Goal: Task Accomplishment & Management: Complete application form

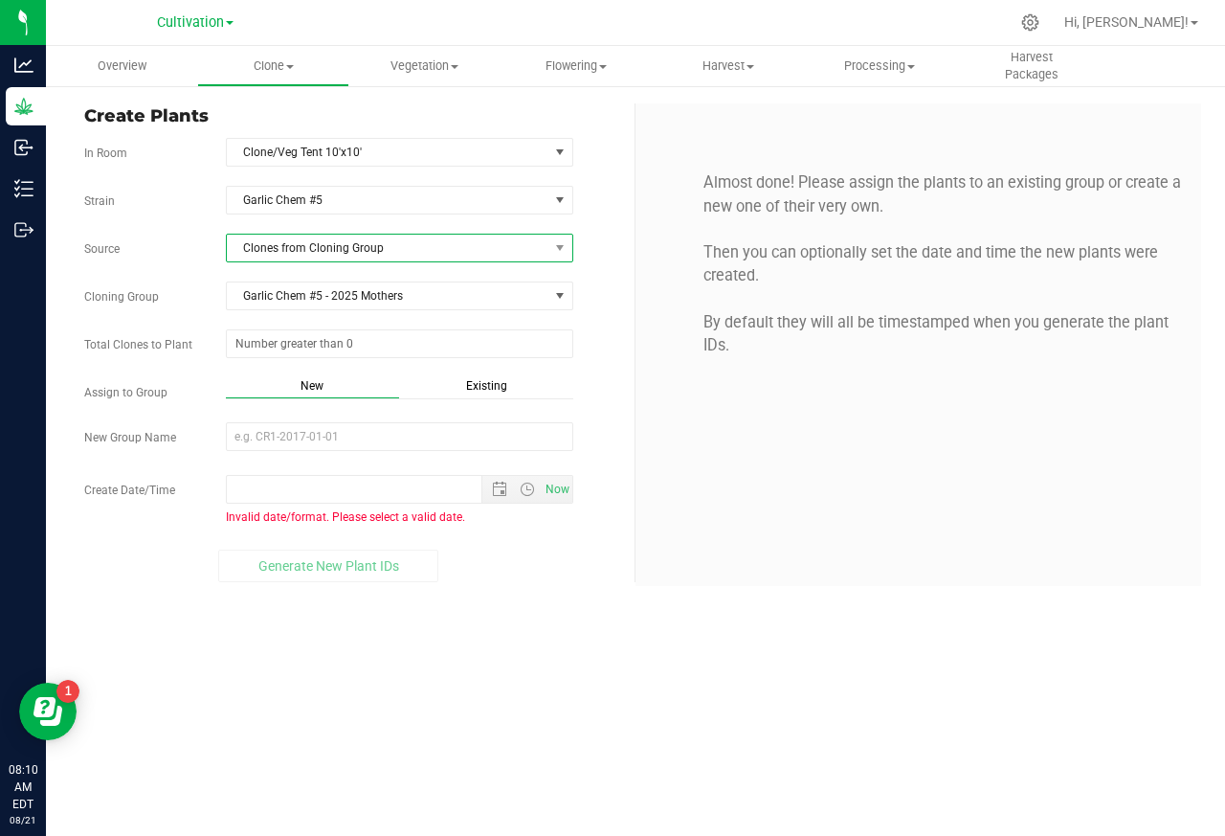
click at [325, 259] on span "Clones from Cloning Group" at bounding box center [388, 248] width 322 height 27
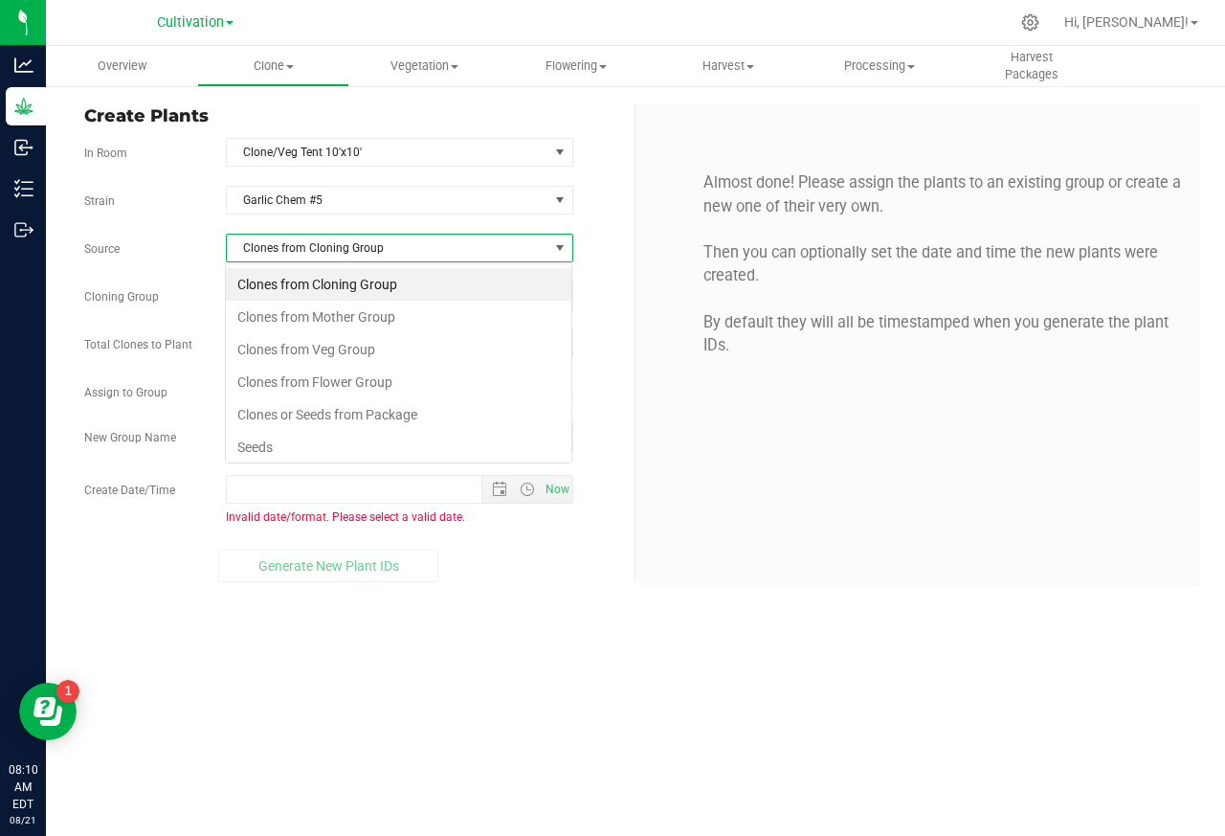
scroll to position [30, 347]
click at [567, 244] on span at bounding box center [559, 247] width 15 height 15
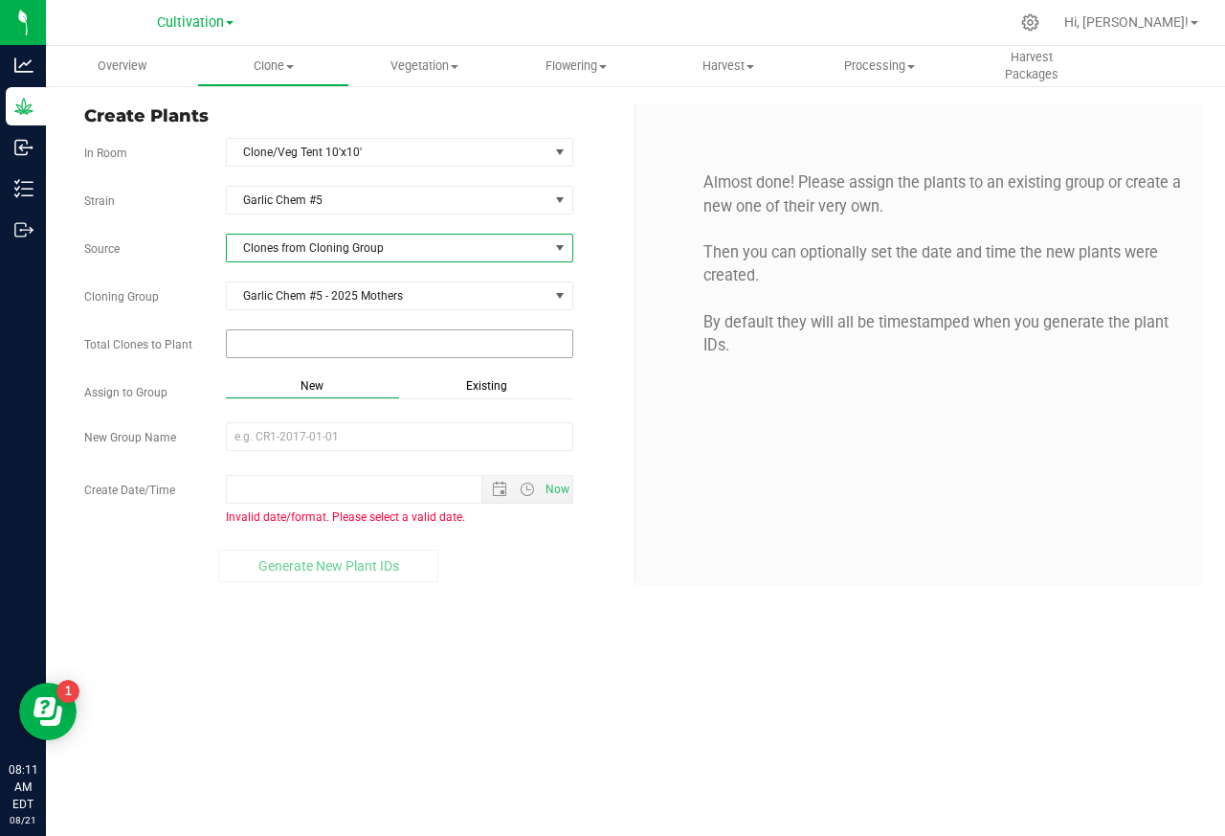
click at [255, 344] on input "text" at bounding box center [400, 343] width 346 height 27
paste input "160"
type input "160"
click at [279, 419] on div "Strain Garlic Chem #5 Source Clones from Cloning Group Cloning Group Garlic Che…" at bounding box center [352, 384] width 536 height 396
type input "160"
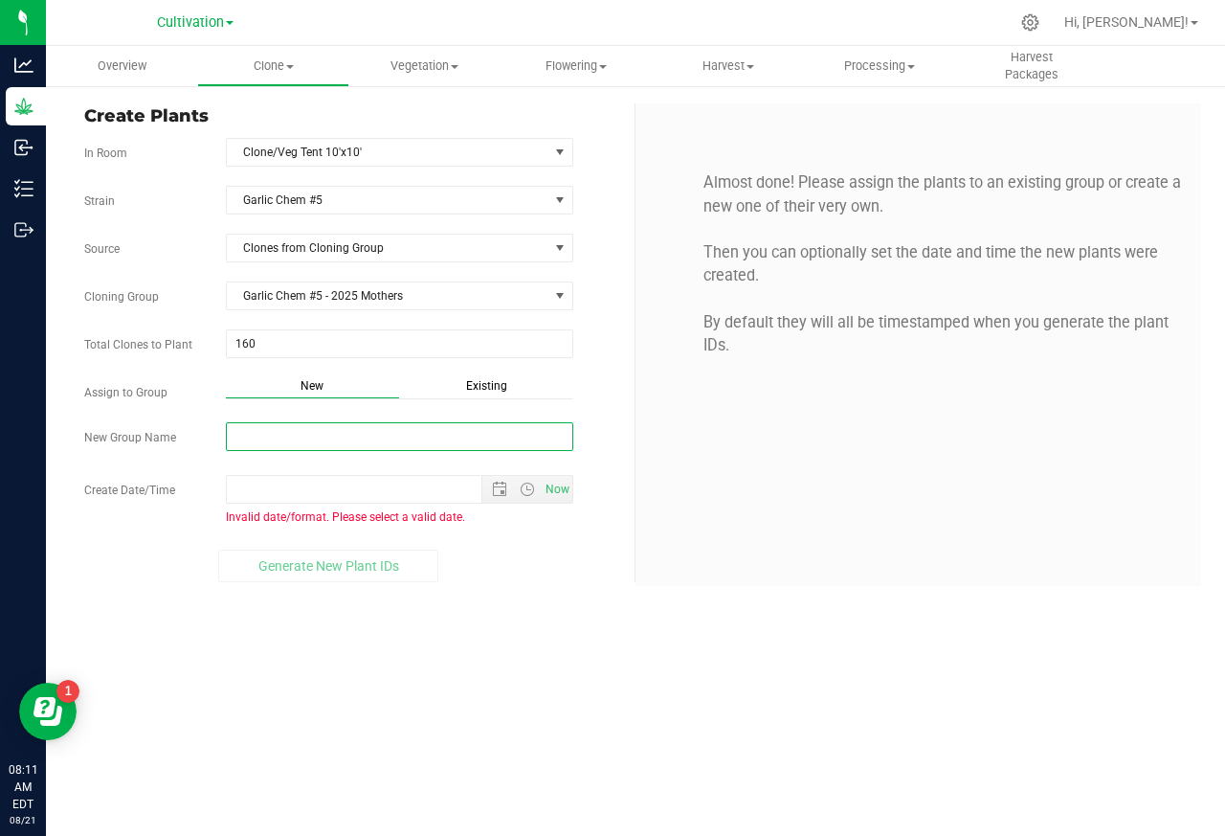
click at [273, 450] on input "New Group Name" at bounding box center [399, 436] width 347 height 29
paste input "[DATE] 9:00 AM"
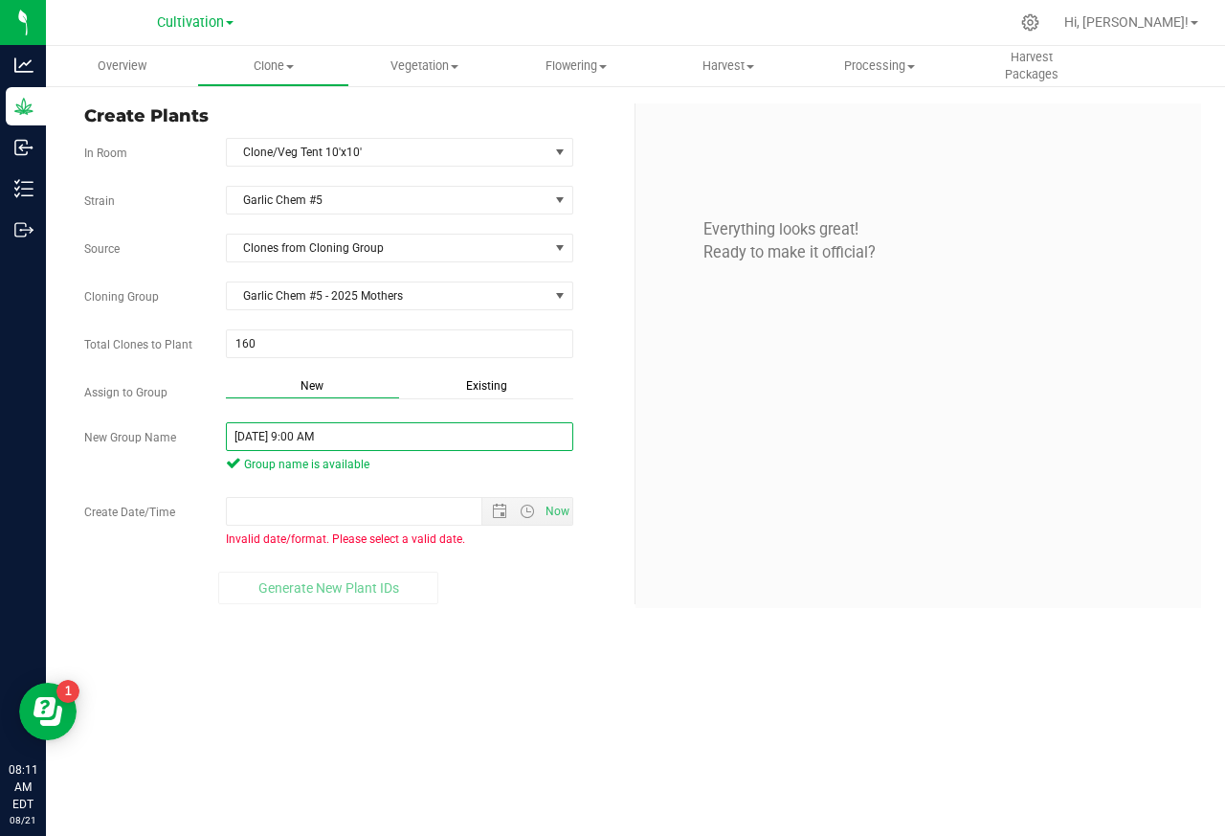
click at [271, 441] on input "[DATE] 9:00 AM" at bounding box center [399, 436] width 347 height 29
paste input "Garlic Chem #5 - 2025 Production 9am"
type input "Garlic Chem #5 - 2025 Production 9am"
click at [276, 493] on div "Strain Garlic Chem #5 Source Clones from Cloning Group Cloning Group Garlic Che…" at bounding box center [352, 395] width 536 height 418
click at [484, 516] on span "Open the date view" at bounding box center [499, 511] width 33 height 15
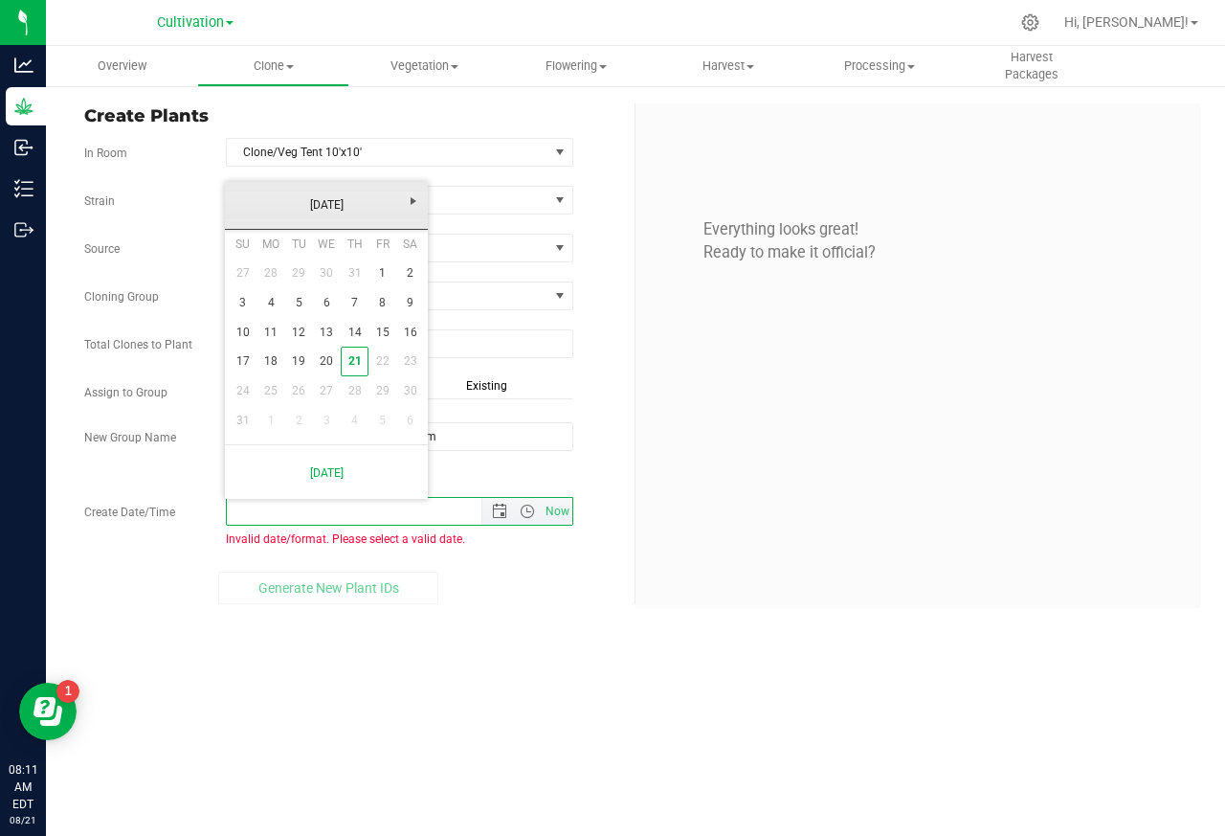
click at [245, 202] on link "[DATE]" at bounding box center [327, 205] width 206 height 30
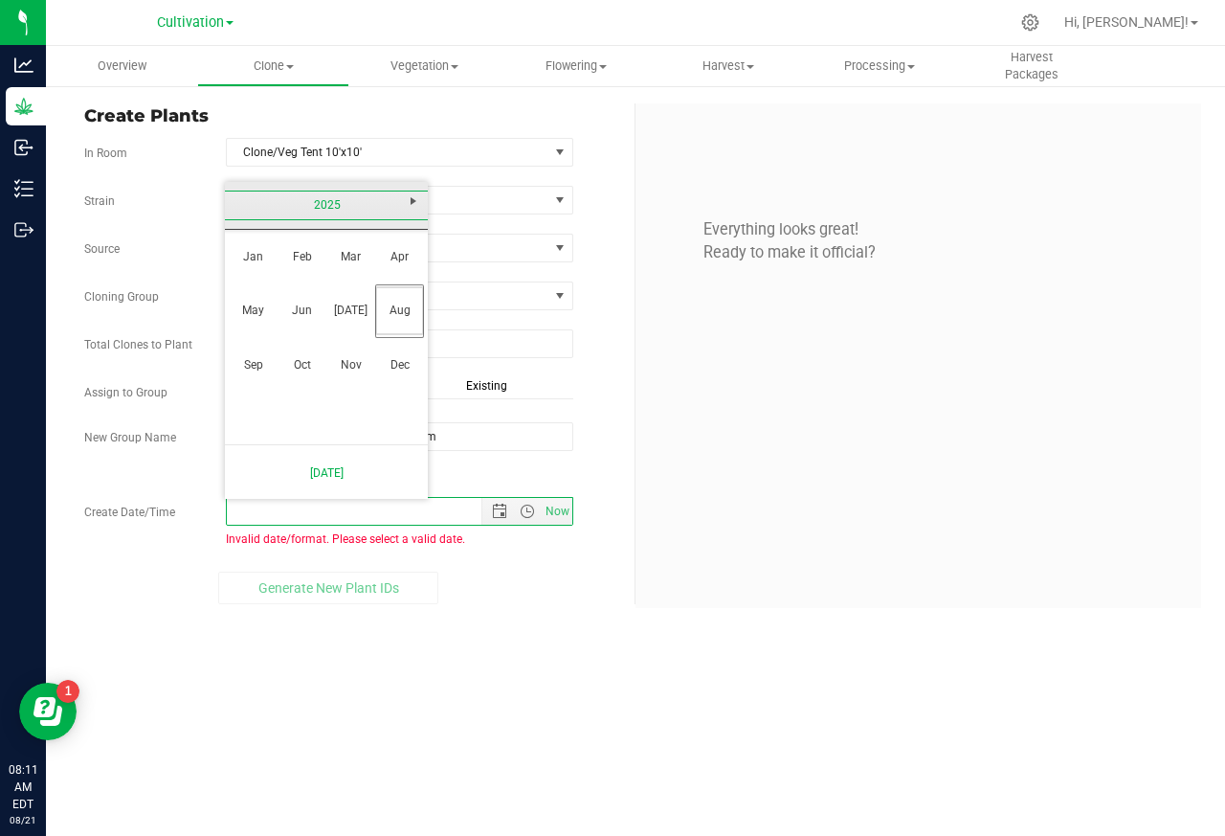
click at [245, 202] on link "2025" at bounding box center [327, 205] width 206 height 30
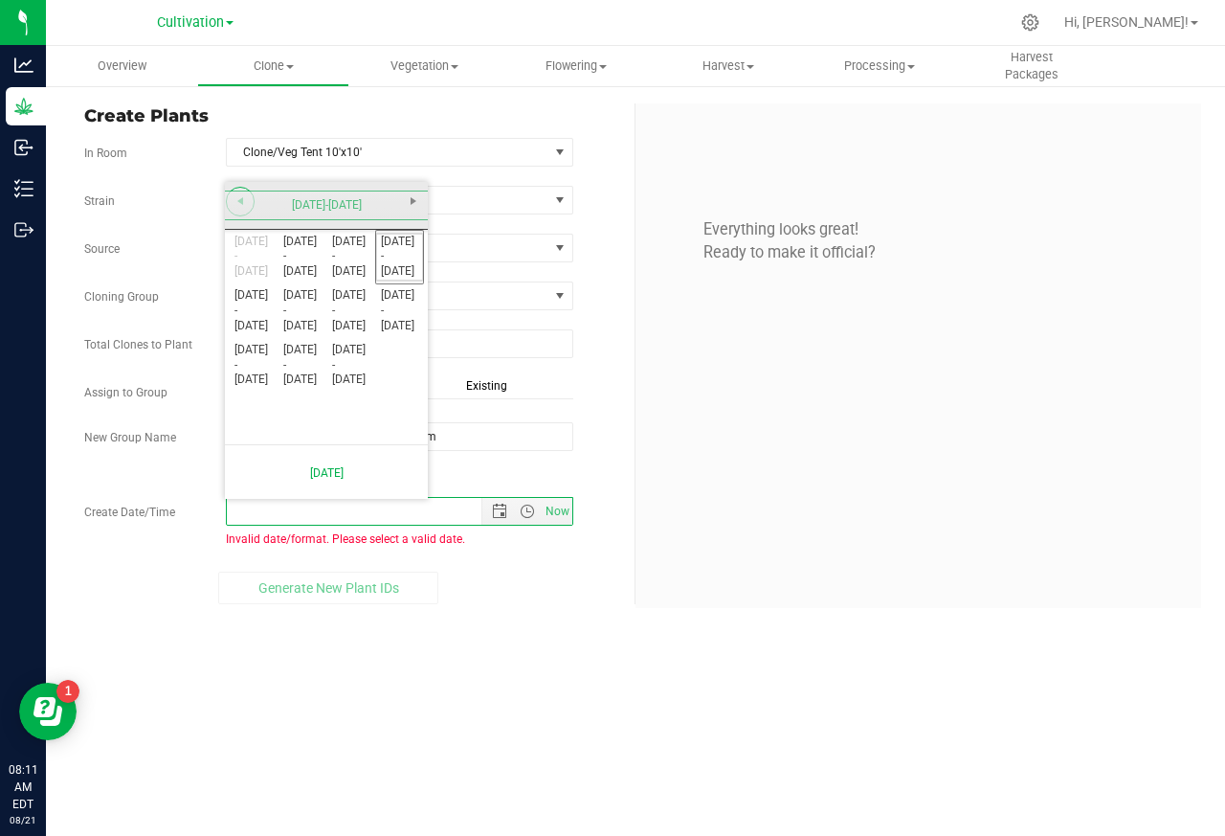
click at [325, 252] on link "[DATE] - [DATE]" at bounding box center [302, 257] width 49 height 49
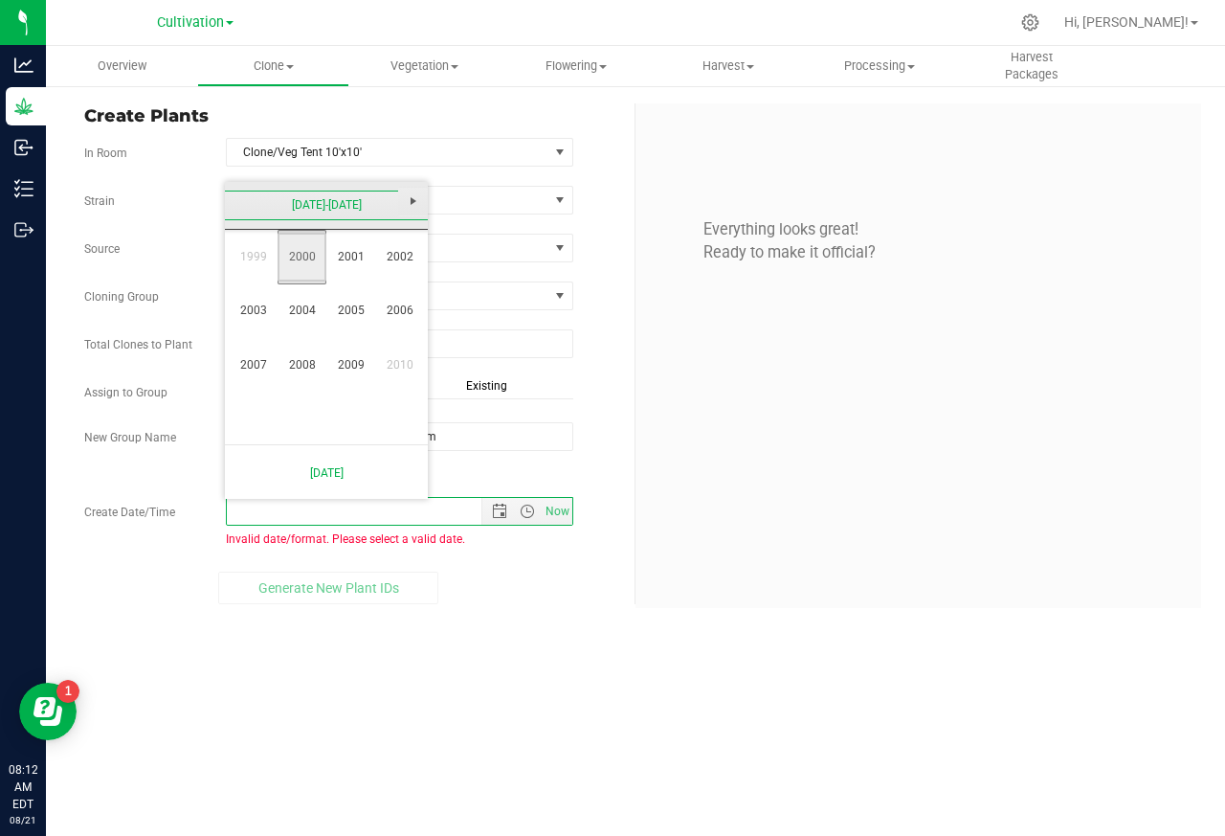
click at [421, 202] on link "Next" at bounding box center [413, 202] width 30 height 30
click at [325, 311] on link "2024" at bounding box center [302, 310] width 49 height 49
click at [419, 202] on span "Next" at bounding box center [413, 200] width 15 height 15
click at [244, 311] on link "May" at bounding box center [253, 310] width 49 height 49
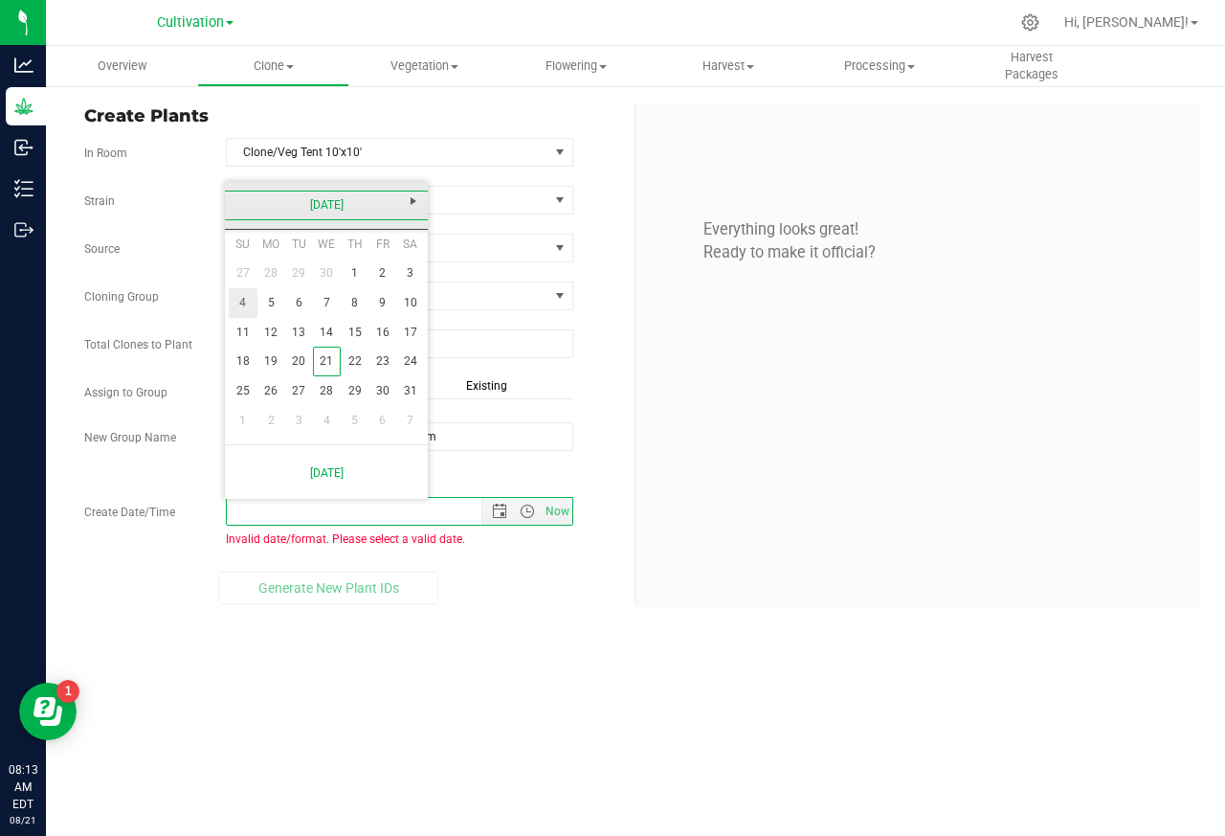
click at [364, 330] on link "15" at bounding box center [355, 333] width 28 height 30
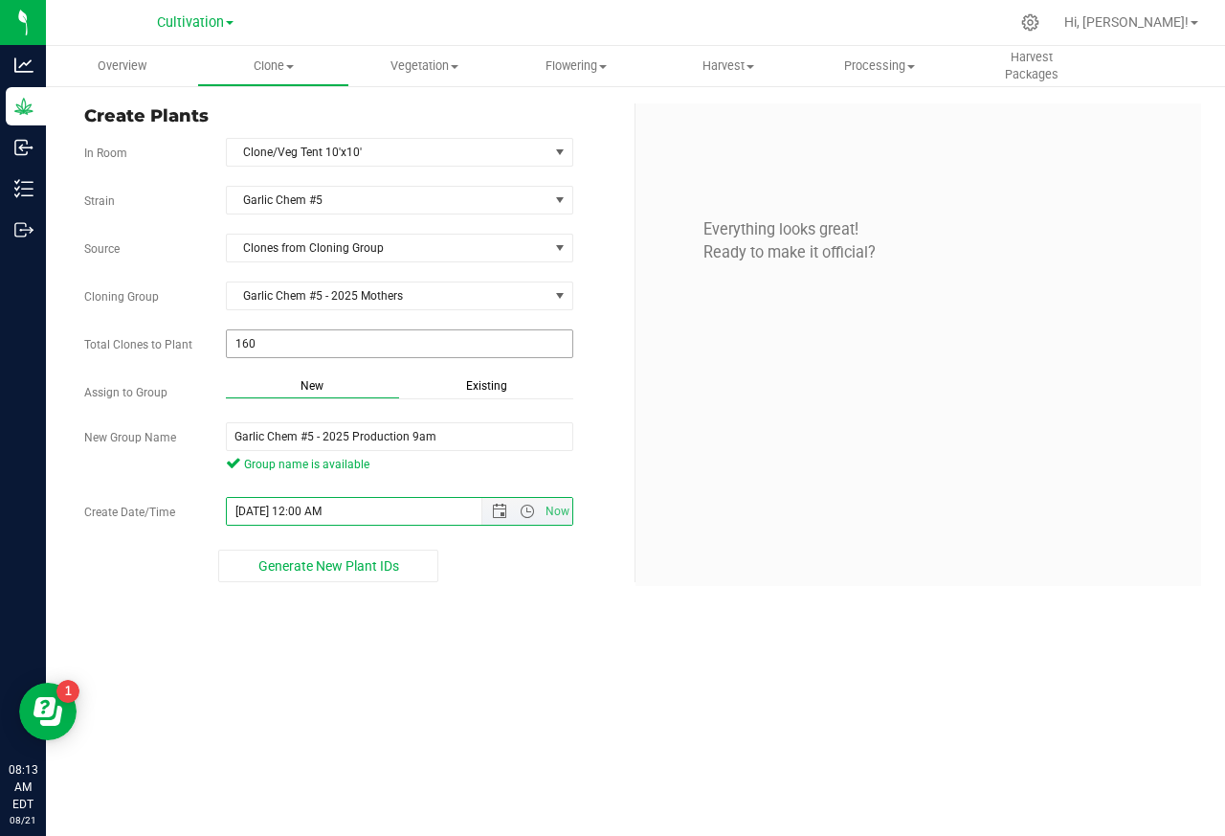
click at [280, 515] on input "[DATE] 12:00 AM" at bounding box center [371, 511] width 288 height 27
paste input "9"
type input "[DATE] 9:00 AM"
click at [331, 572] on span "Generate New Plant IDs" at bounding box center [328, 565] width 141 height 15
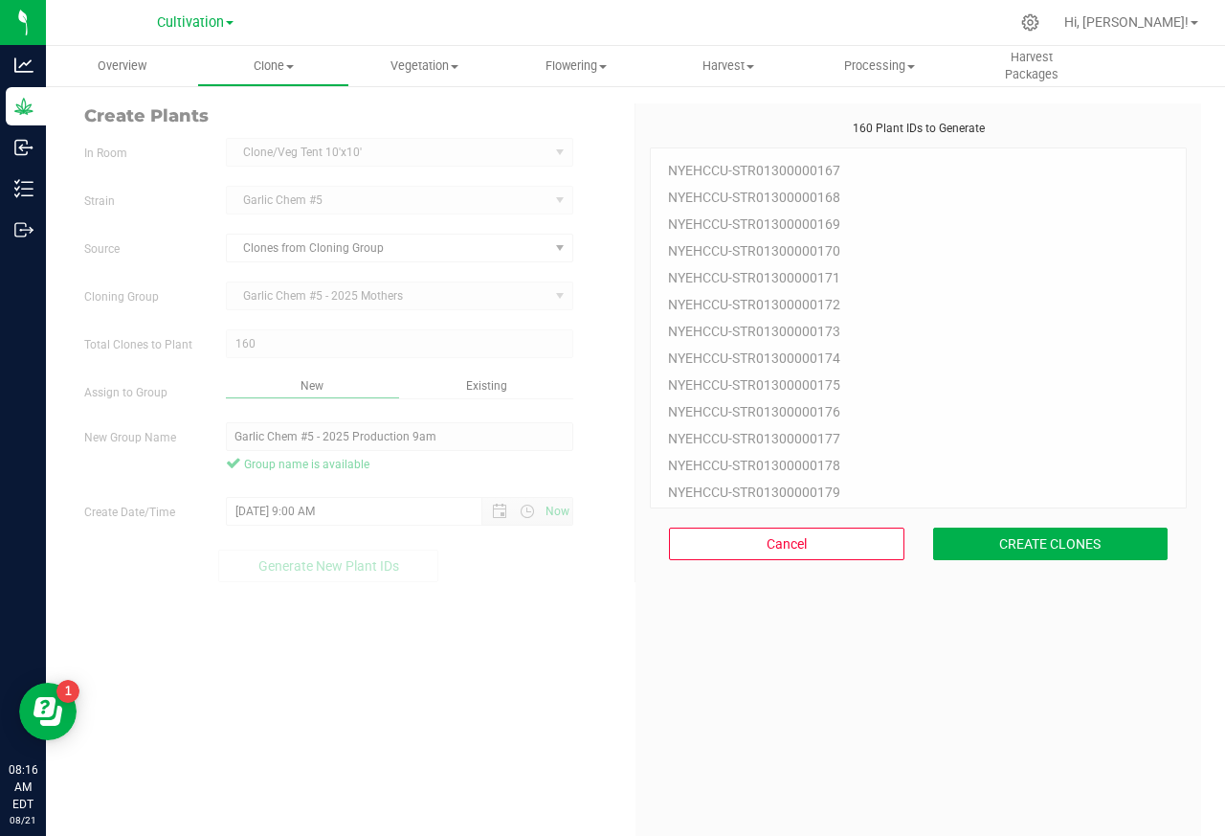
scroll to position [57, 0]
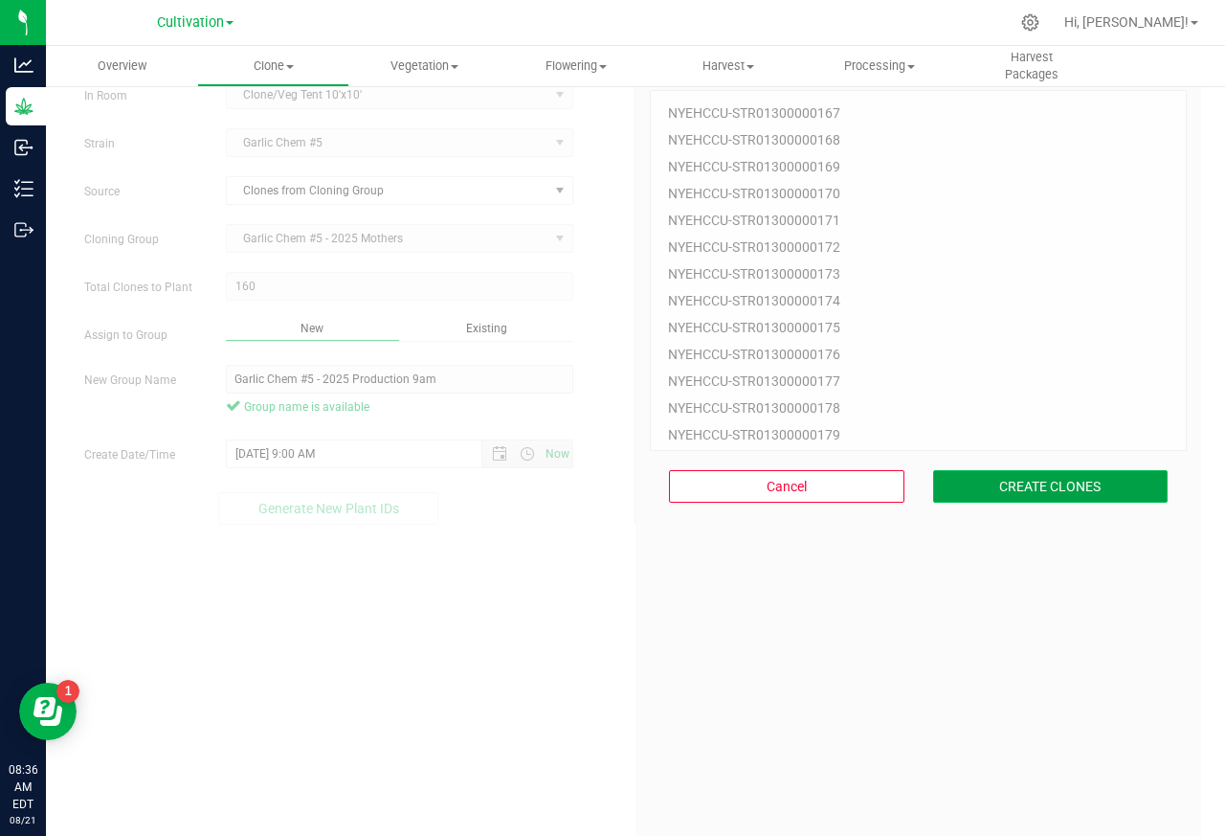
click at [1013, 487] on button "CREATE CLONES" at bounding box center [1050, 486] width 235 height 33
